Goal: Information Seeking & Learning: Learn about a topic

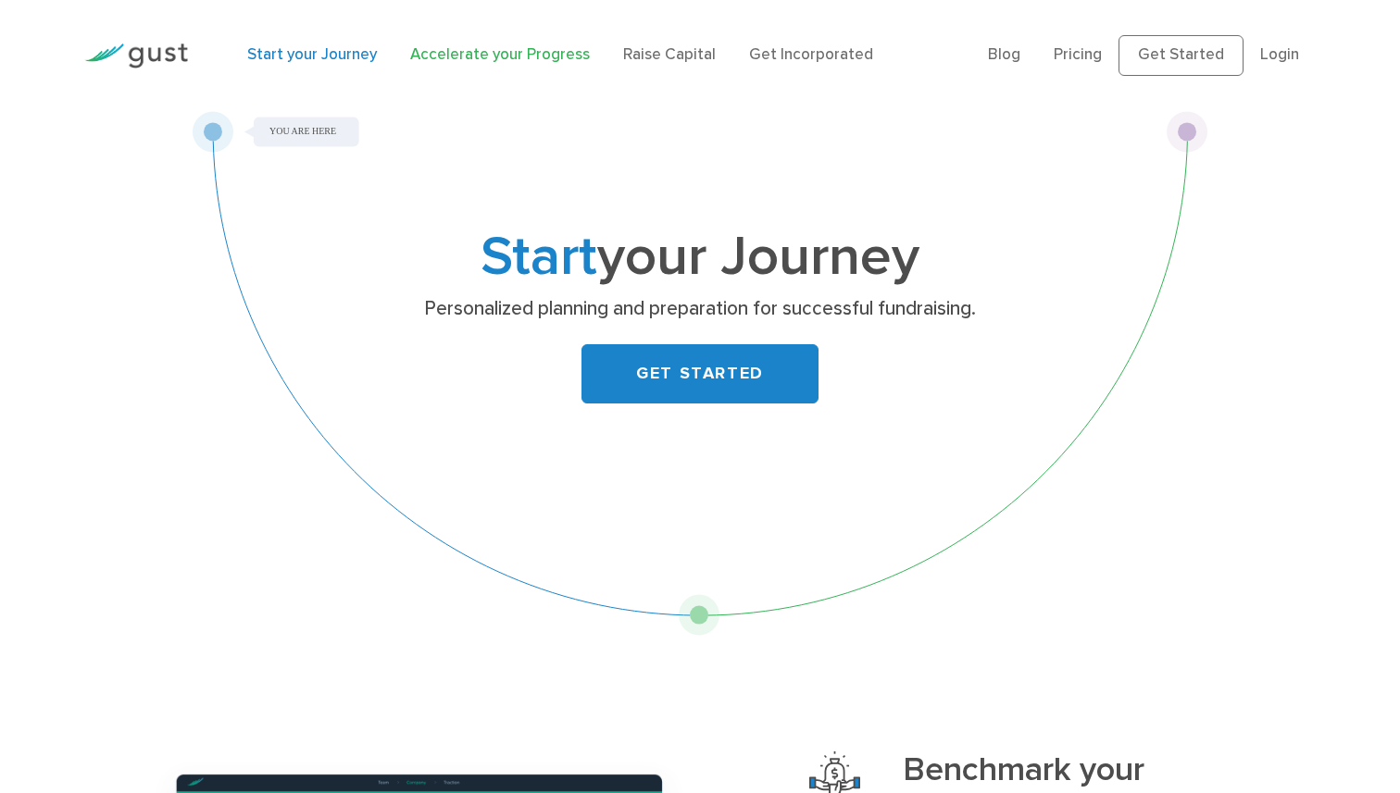
click at [456, 55] on link "Accelerate your Progress" at bounding box center [500, 54] width 180 height 19
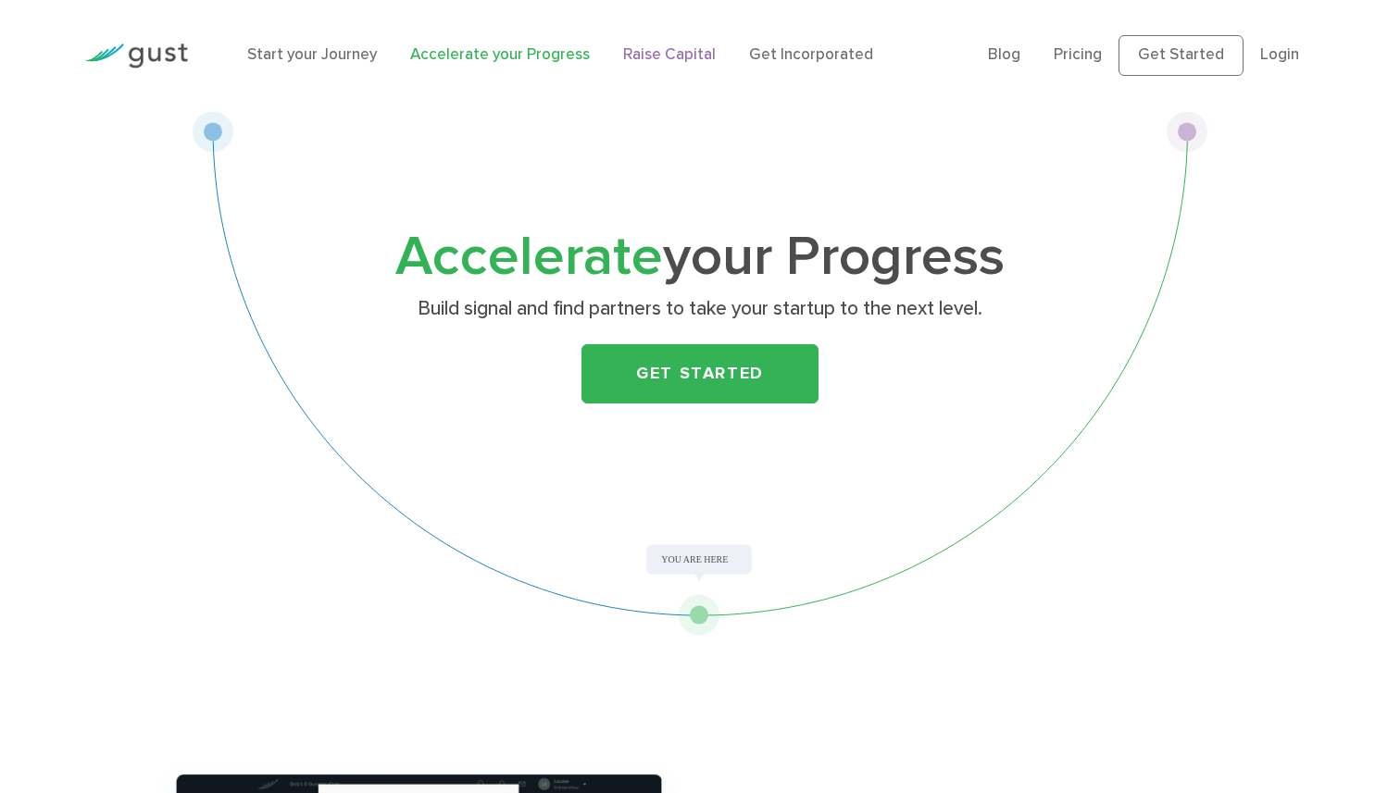
click at [623, 56] on link "Raise Capital" at bounding box center [669, 54] width 93 height 19
